Goal: Find specific fact: Find contact information

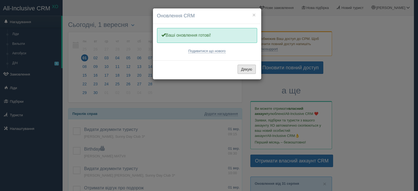
click at [247, 71] on button "Дякую" at bounding box center [247, 69] width 18 height 9
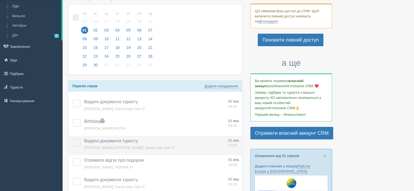
scroll to position [54, 0]
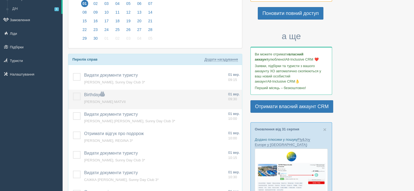
click at [73, 93] on label at bounding box center [73, 93] width 0 height 0
click at [0, 0] on input "checkbox" at bounding box center [0, 0] width 0 height 0
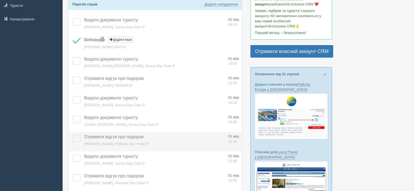
scroll to position [109, 0]
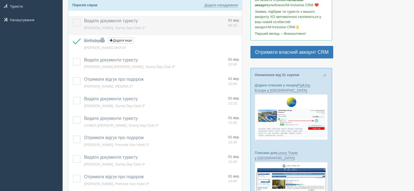
click at [73, 19] on label at bounding box center [73, 19] width 0 height 0
click at [0, 0] on input "checkbox" at bounding box center [0, 0] width 0 height 0
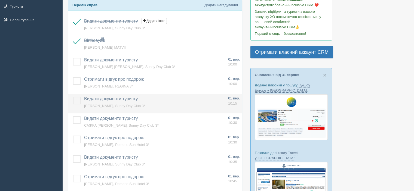
click at [73, 97] on label at bounding box center [73, 97] width 0 height 0
click at [0, 0] on input "checkbox" at bounding box center [0, 0] width 0 height 0
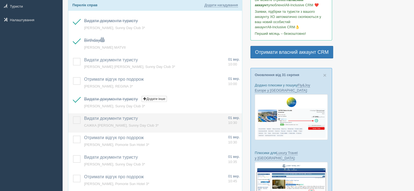
click at [73, 116] on label at bounding box center [73, 116] width 0 height 0
click at [0, 0] on input "checkbox" at bounding box center [0, 0] width 0 height 0
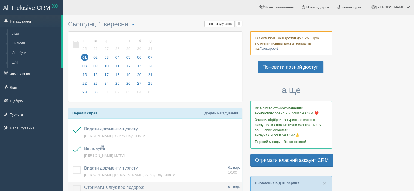
scroll to position [0, 0]
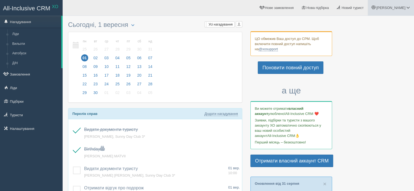
click at [404, 7] on span "[PERSON_NAME]" at bounding box center [390, 8] width 29 height 4
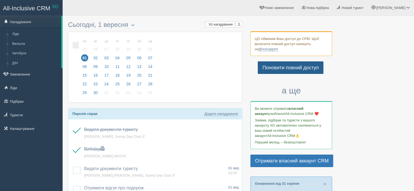
click at [297, 68] on link "Поновити повний доступ" at bounding box center [291, 67] width 66 height 13
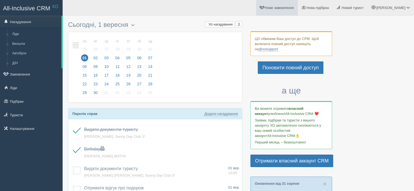
click at [294, 8] on span "Нове замовлення" at bounding box center [279, 8] width 29 height 4
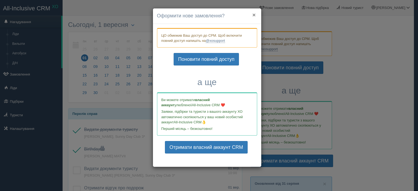
click at [253, 14] on button "×" at bounding box center [253, 15] width 3 height 6
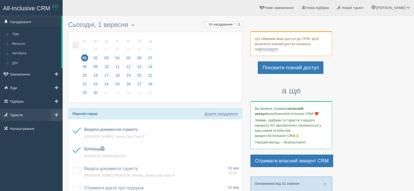
click at [14, 114] on link "Туристи" at bounding box center [31, 115] width 63 height 12
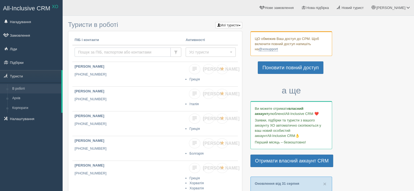
click at [97, 51] on input "text" at bounding box center [123, 52] width 96 height 9
type input "влас"
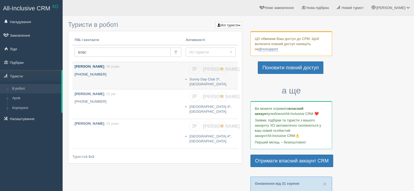
click at [122, 71] on link "[PERSON_NAME] , 48 років [PHONE_NUMBER]" at bounding box center [127, 74] width 111 height 24
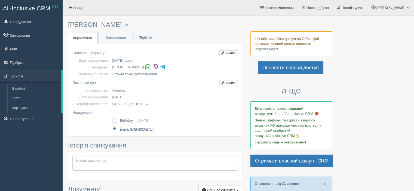
drag, startPoint x: 140, startPoint y: 67, endPoint x: 111, endPoint y: 69, distance: 28.9
click at [111, 69] on td "+380 67 159 9559" at bounding box center [163, 67] width 107 height 7
copy li "+380 67 159 9559"
drag, startPoint x: 23, startPoint y: 24, endPoint x: 49, endPoint y: 26, distance: 26.0
click at [24, 24] on link "Нагадування" at bounding box center [31, 22] width 63 height 12
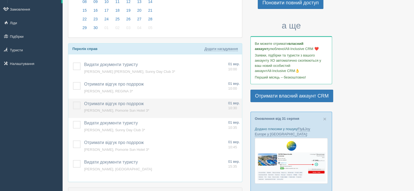
scroll to position [109, 0]
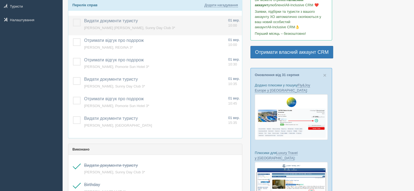
click at [73, 19] on label at bounding box center [73, 19] width 0 height 0
click at [0, 0] on input "checkbox" at bounding box center [0, 0] width 0 height 0
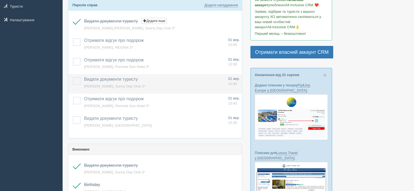
click at [73, 77] on label at bounding box center [73, 77] width 0 height 0
click at [0, 0] on input "checkbox" at bounding box center [0, 0] width 0 height 0
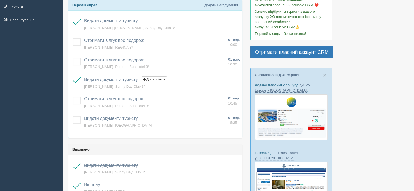
click at [369, 54] on div at bounding box center [238, 93] width 340 height 367
